Goal: Transaction & Acquisition: Purchase product/service

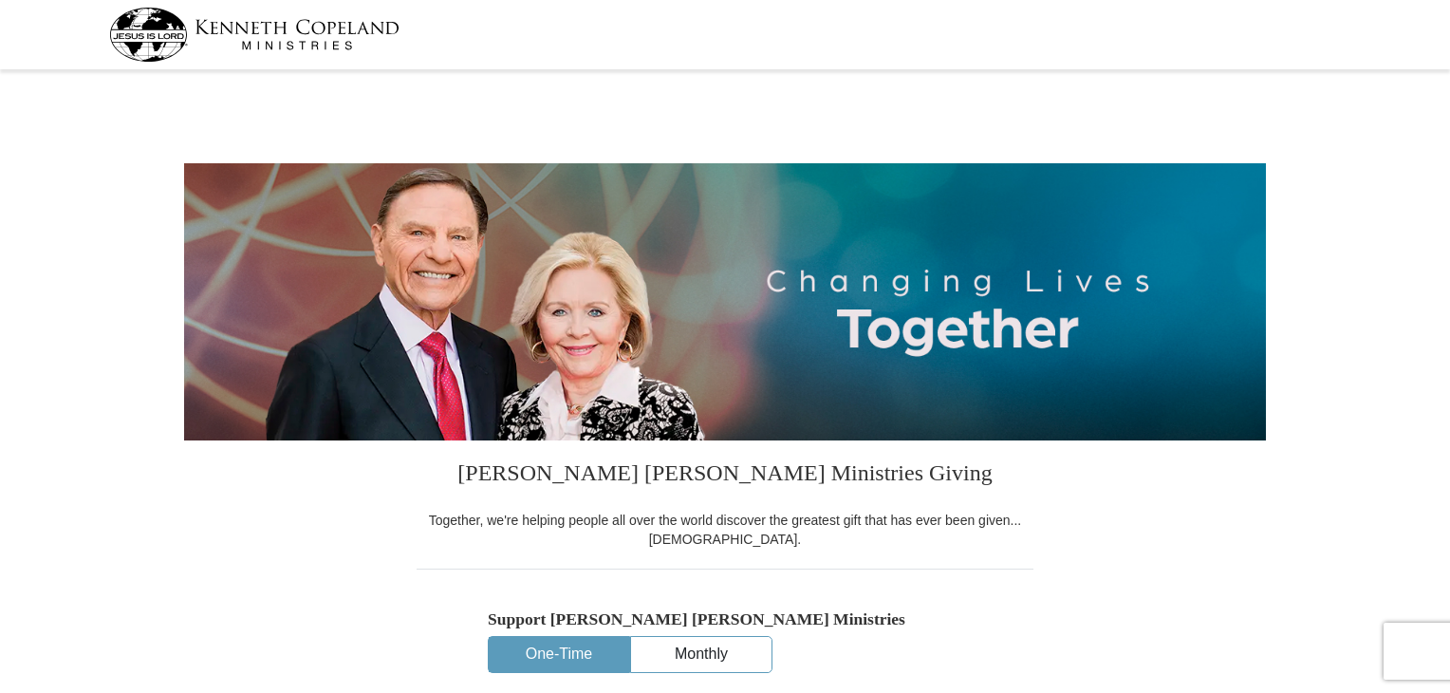
select select "TN"
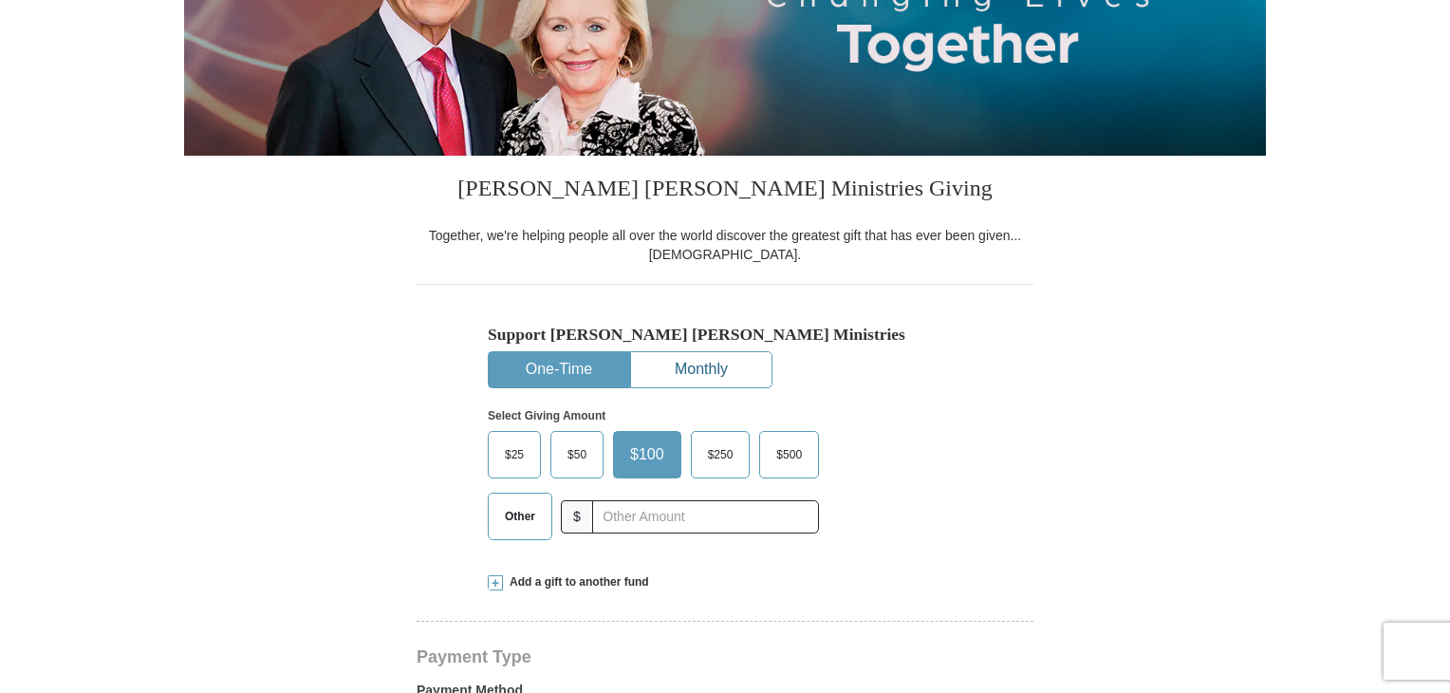
click at [718, 359] on button "Monthly" at bounding box center [701, 369] width 140 height 35
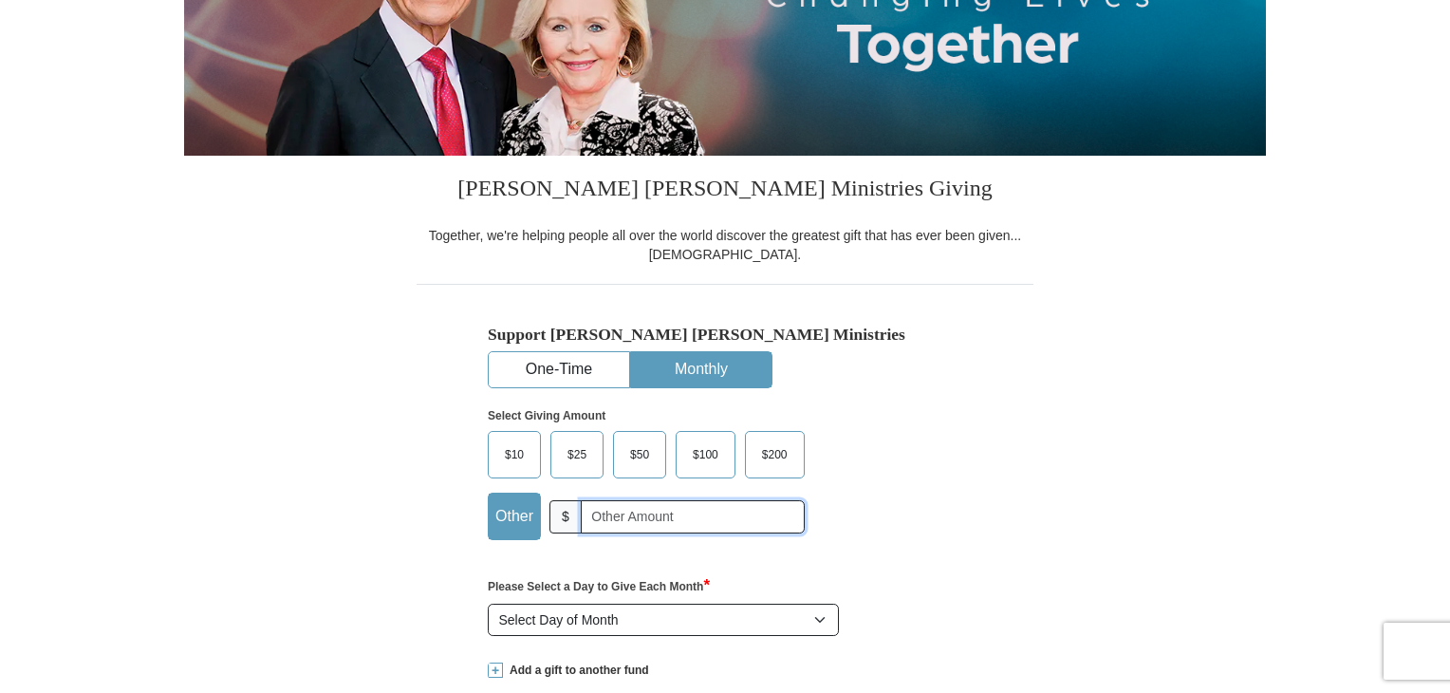
click at [617, 524] on input "text" at bounding box center [693, 516] width 224 height 33
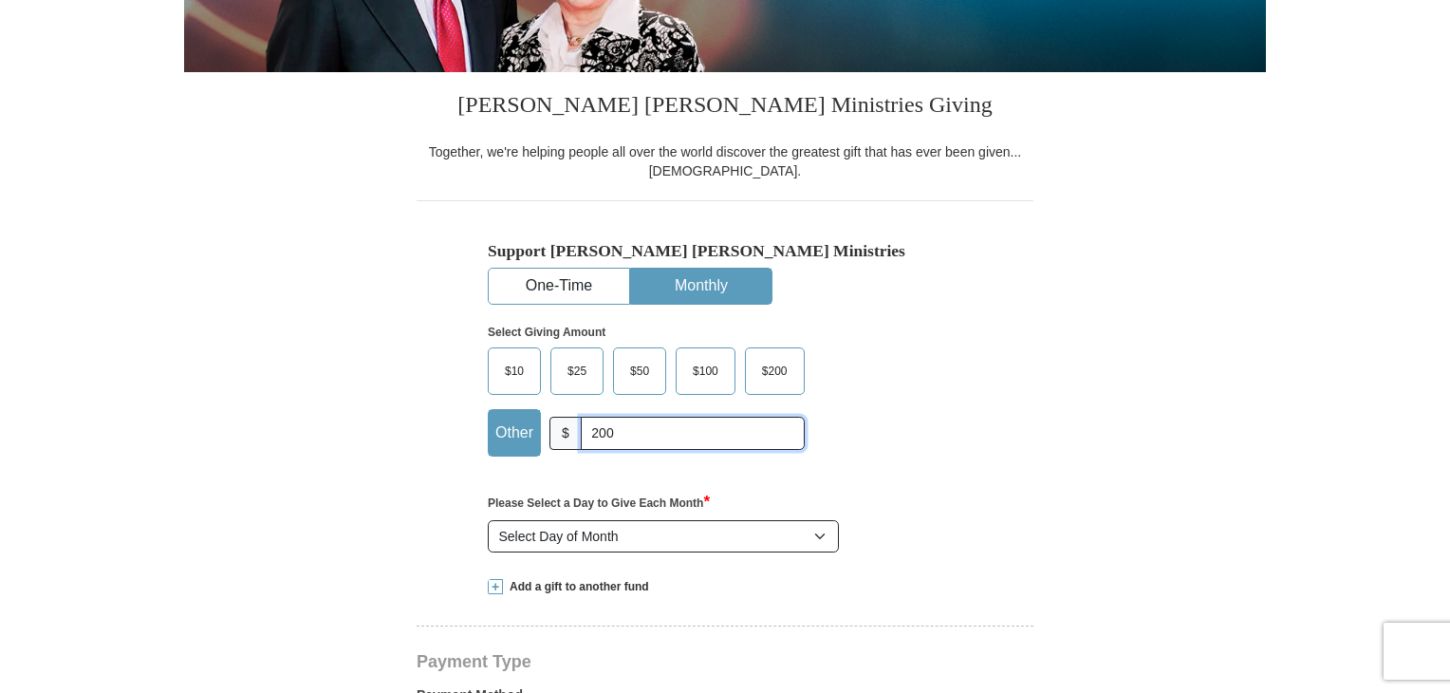
scroll to position [474, 0]
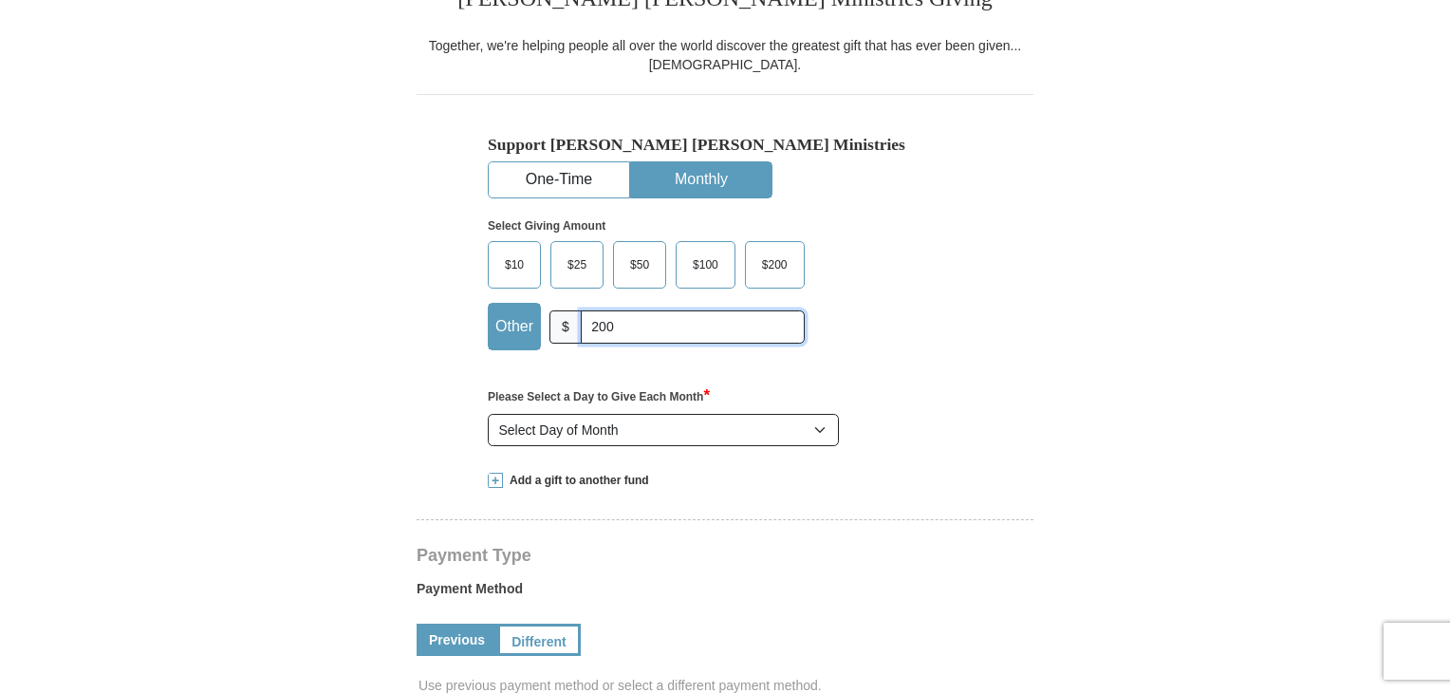
type input "200"
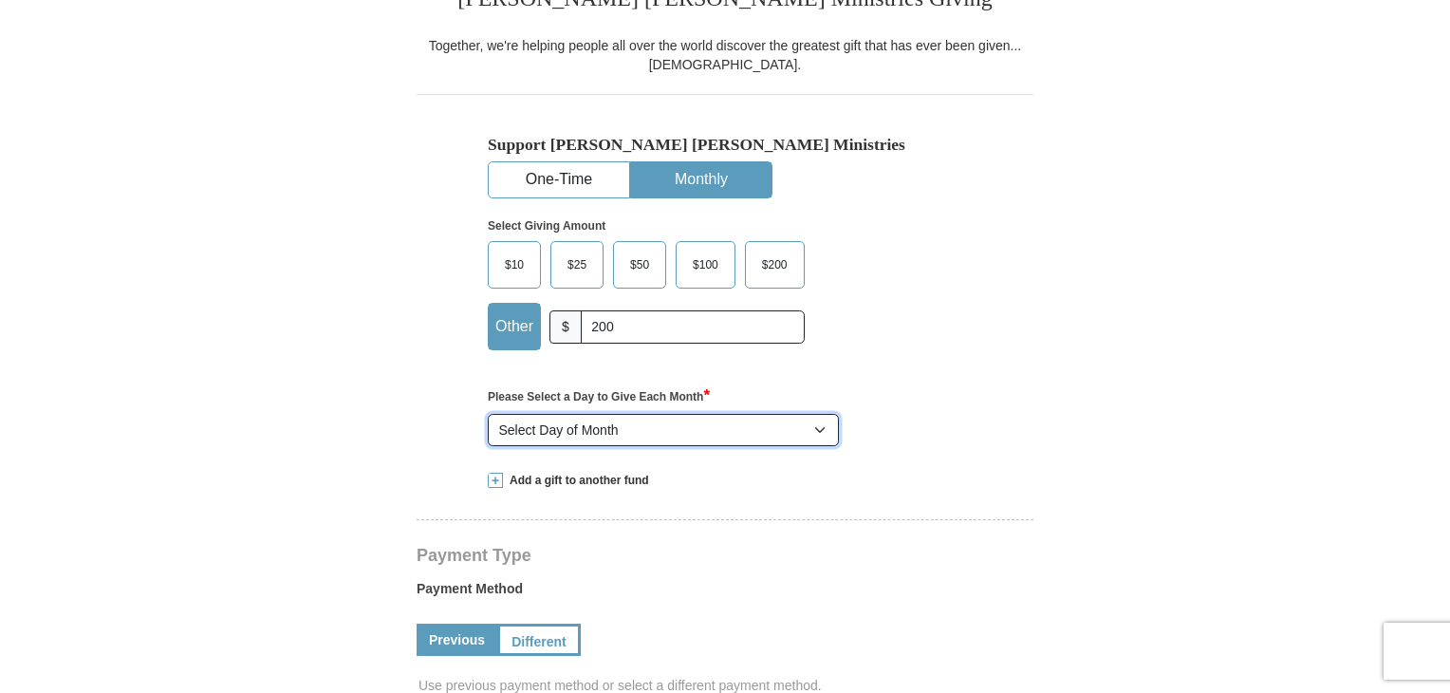
click at [817, 424] on select "Select Day of Month 1 2 3 4 5 6 7 8 9 10 11 12 13 14 15 16 17 18 19 20 21 22 23…" at bounding box center [663, 430] width 351 height 32
drag, startPoint x: 831, startPoint y: 430, endPoint x: 852, endPoint y: 428, distance: 21.0
click at [837, 430] on select "Select Day of Month 1 2 3 4 5 6 7 8 9 10 11 12 13 14 15 16 17 18 19 20 21 22 23…" at bounding box center [663, 430] width 351 height 32
click at [577, 183] on button "One-Time" at bounding box center [559, 179] width 140 height 35
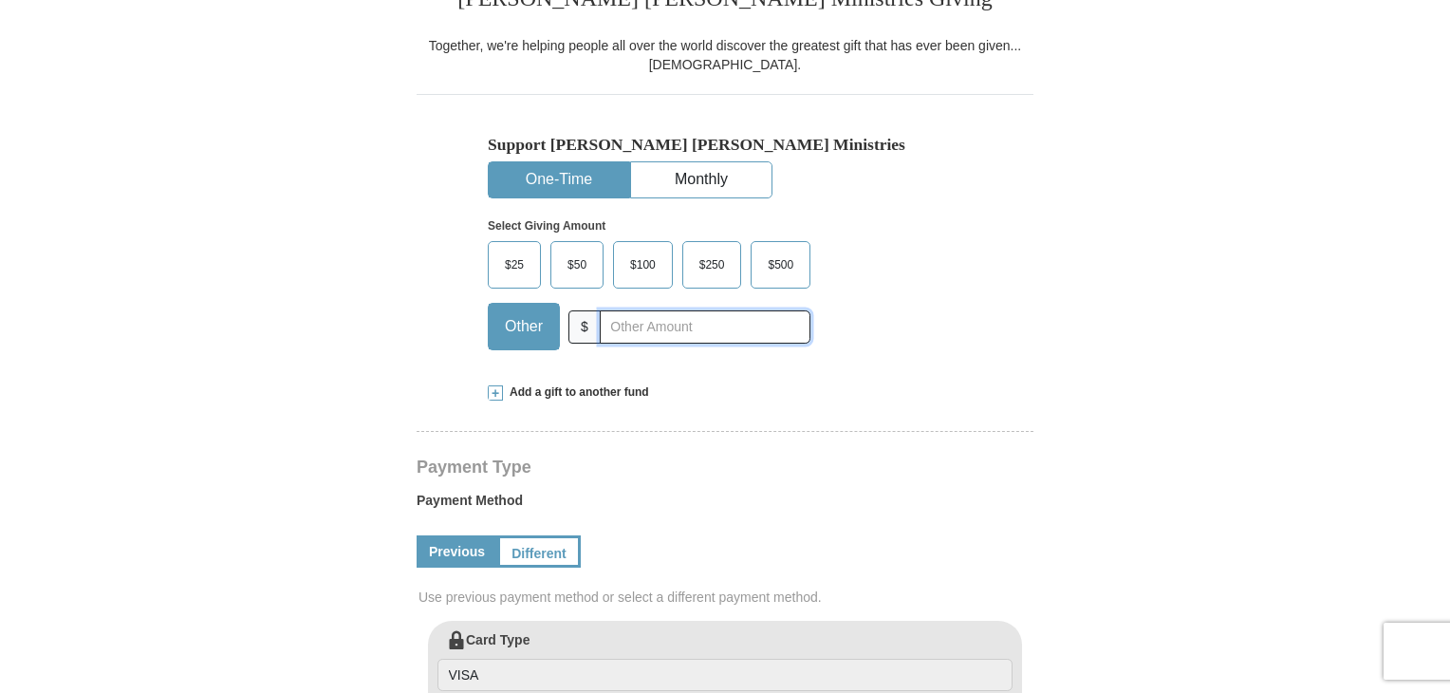
click at [606, 316] on input "text" at bounding box center [705, 326] width 211 height 33
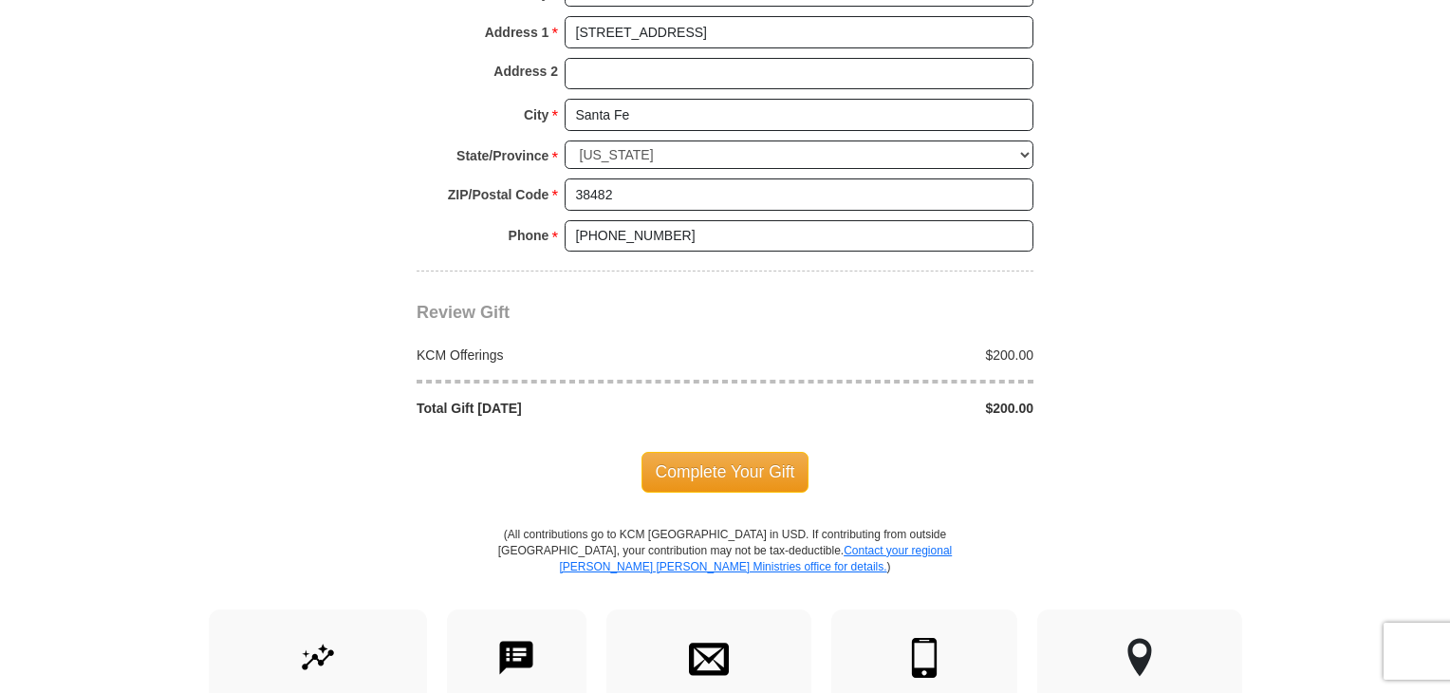
scroll to position [1518, 0]
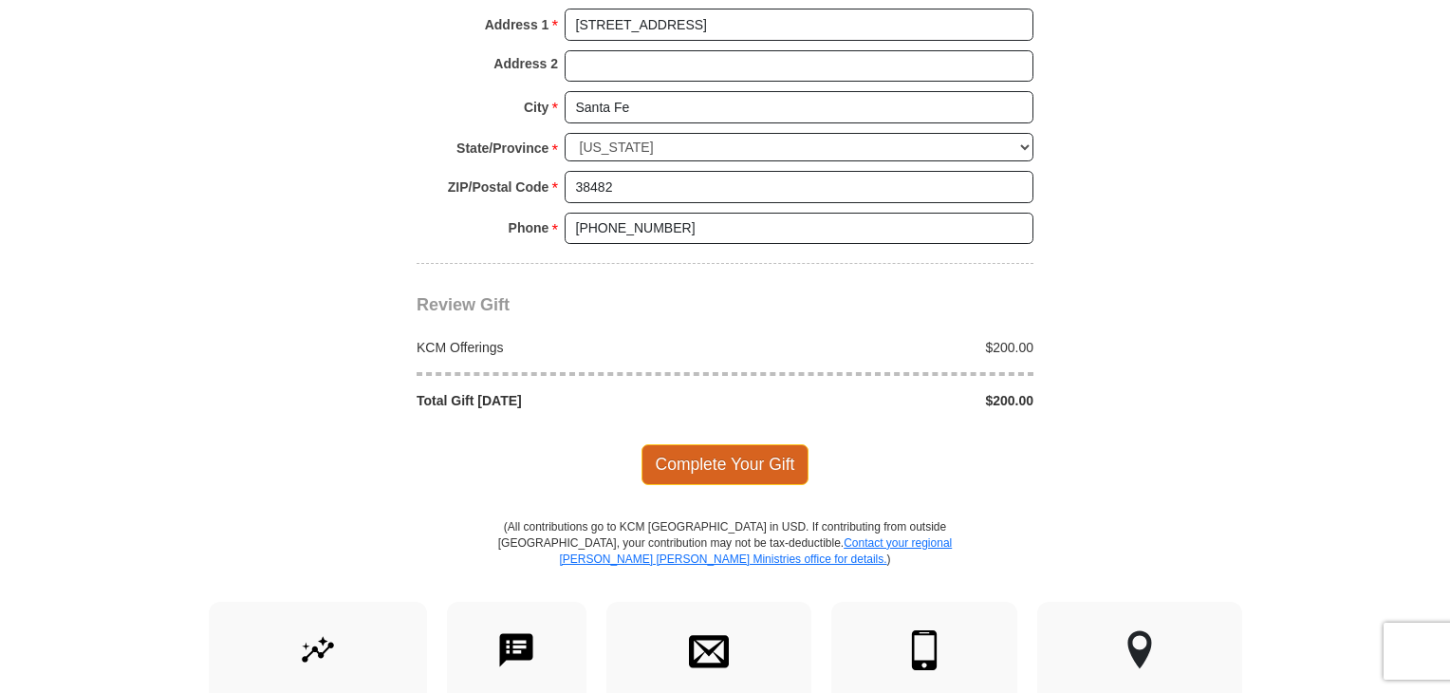
type input "200."
click at [692, 450] on span "Complete Your Gift" at bounding box center [725, 464] width 168 height 40
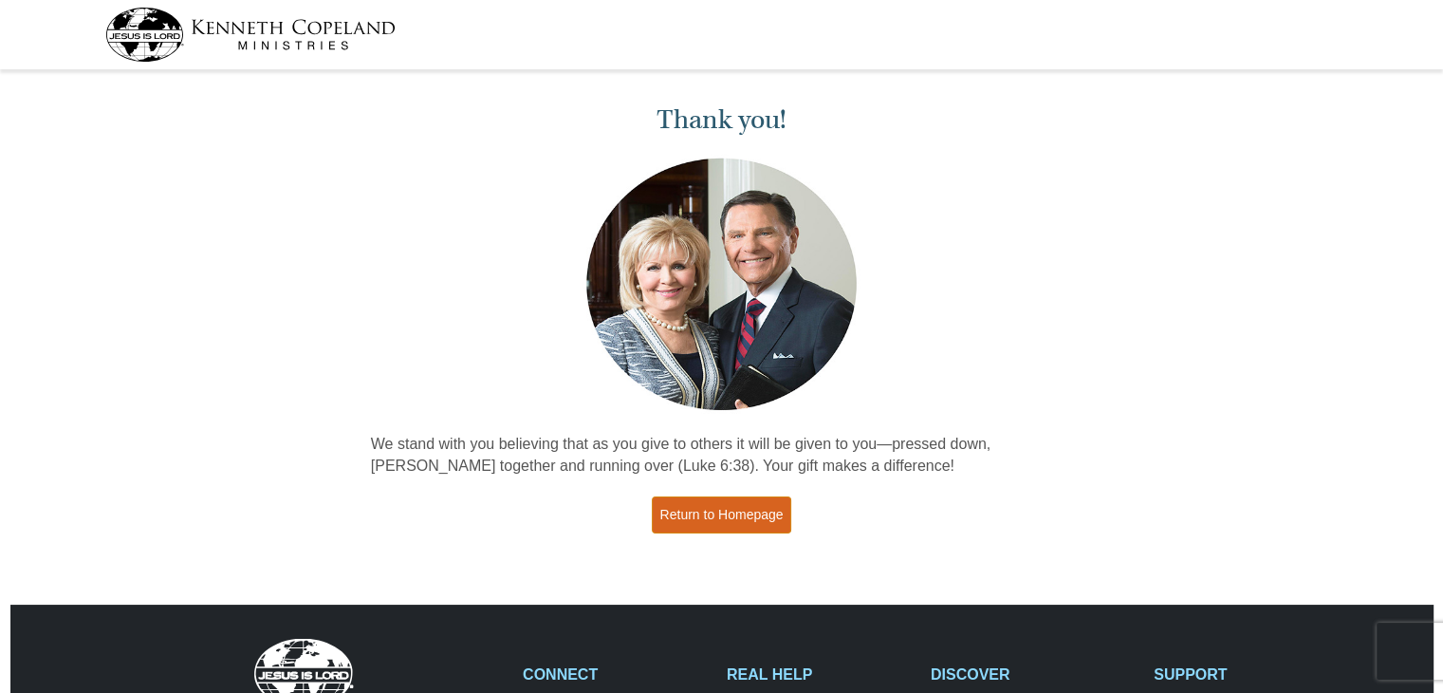
click at [713, 499] on link "Return to Homepage" at bounding box center [722, 514] width 140 height 37
